Goal: Find specific page/section: Find specific page/section

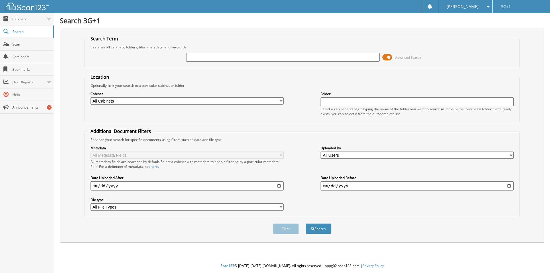
click at [227, 57] on input "text" at bounding box center [282, 57] width 193 height 9
type input "32497"
click at [306, 224] on button "Search" at bounding box center [319, 229] width 26 height 11
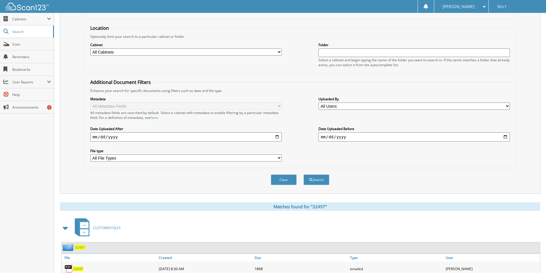
scroll to position [108, 0]
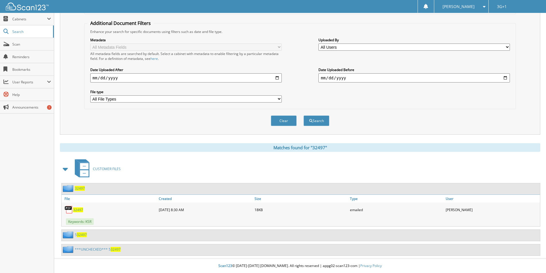
click at [77, 189] on span "32497" at bounding box center [80, 188] width 10 height 5
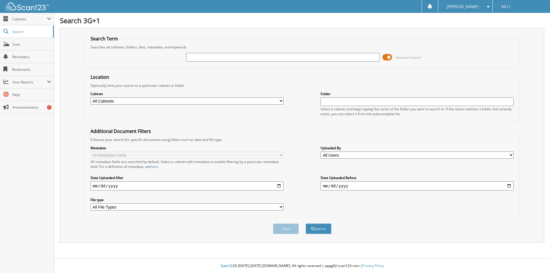
click at [190, 57] on input "text" at bounding box center [282, 57] width 193 height 9
type input "30743"
click at [306, 224] on button "Search" at bounding box center [319, 229] width 26 height 11
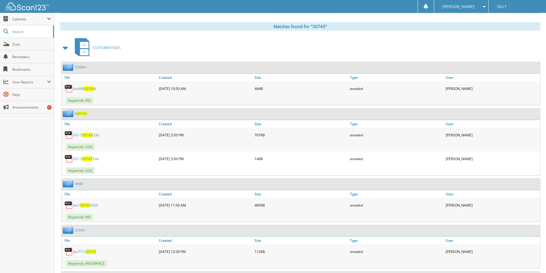
scroll to position [257, 0]
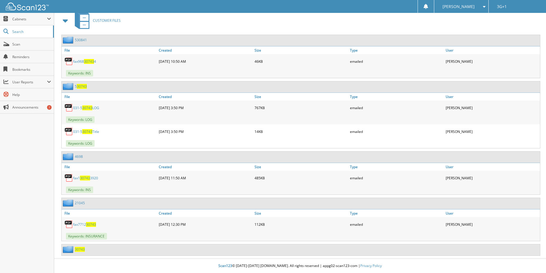
click at [75, 252] on span "30743" at bounding box center [80, 249] width 10 height 5
